Goal: Information Seeking & Learning: Learn about a topic

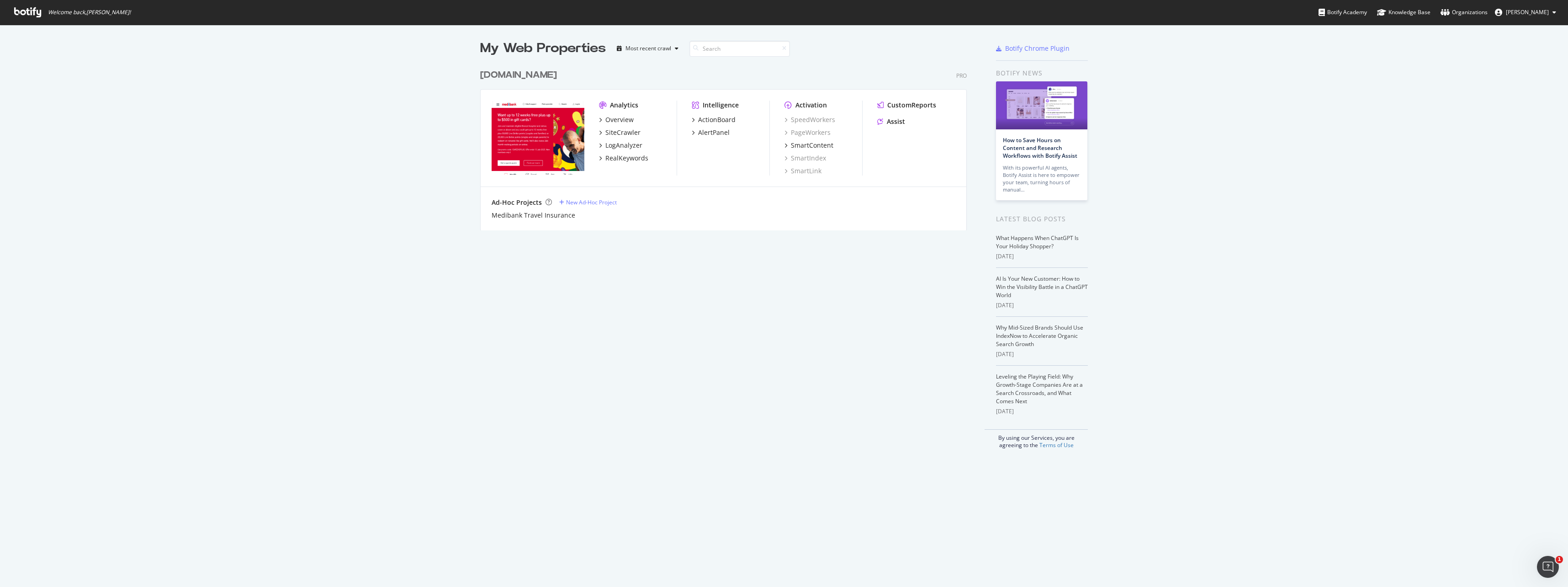
click at [512, 78] on div "[DOMAIN_NAME]" at bounding box center [519, 76] width 77 height 13
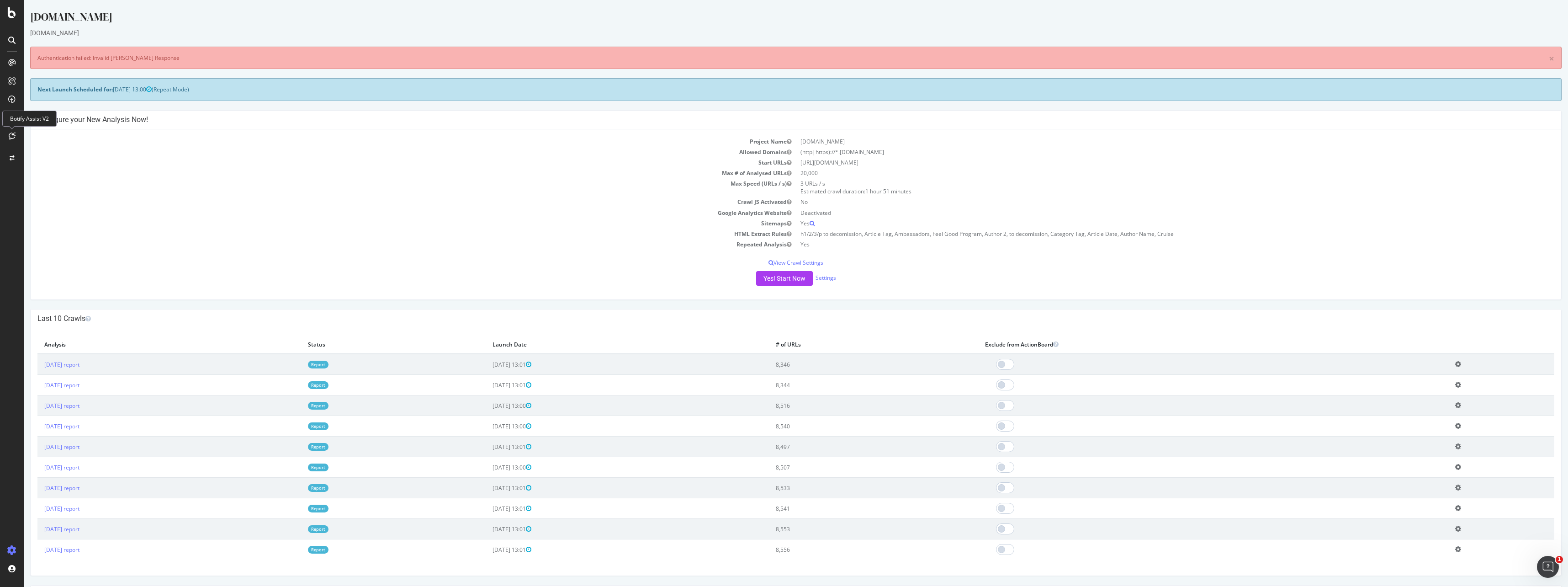
click at [12, 133] on icon at bounding box center [12, 136] width 7 height 7
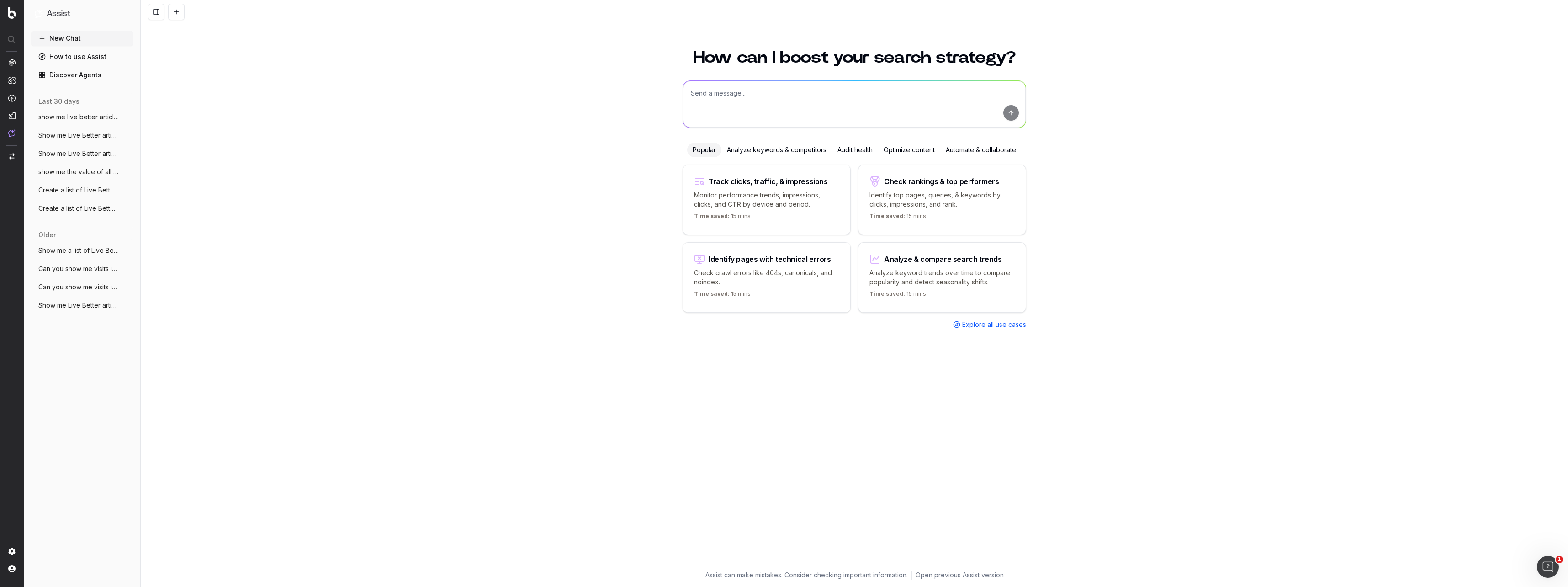
click at [744, 101] on textarea at bounding box center [854, 104] width 343 height 47
type textarea "Show me Live Better articles related to kindness"
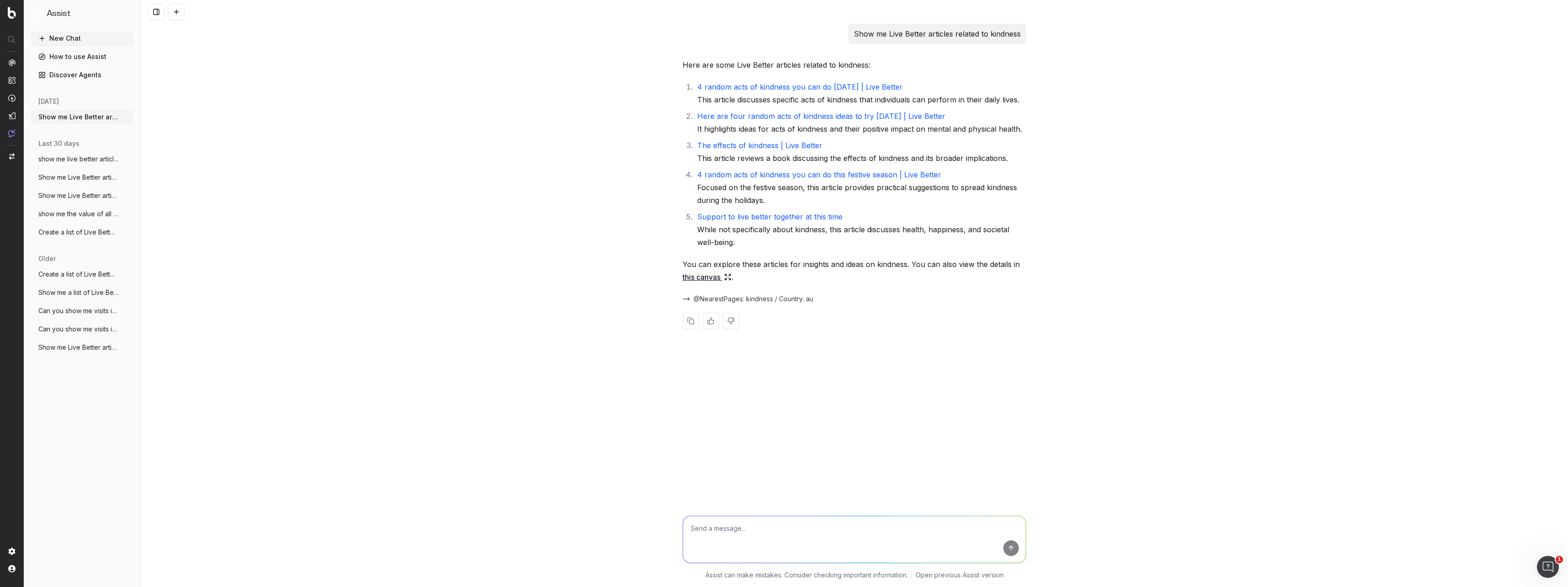
click at [766, 147] on link "The effects of kindness | Live Better" at bounding box center [760, 145] width 125 height 9
click at [799, 217] on link "Support to live better together at this time" at bounding box center [769, 216] width 145 height 9
click at [887, 117] on link "Here are four random acts of kindness ideas to try today | Live Better" at bounding box center [821, 116] width 248 height 9
